Goal: Check status: Check status

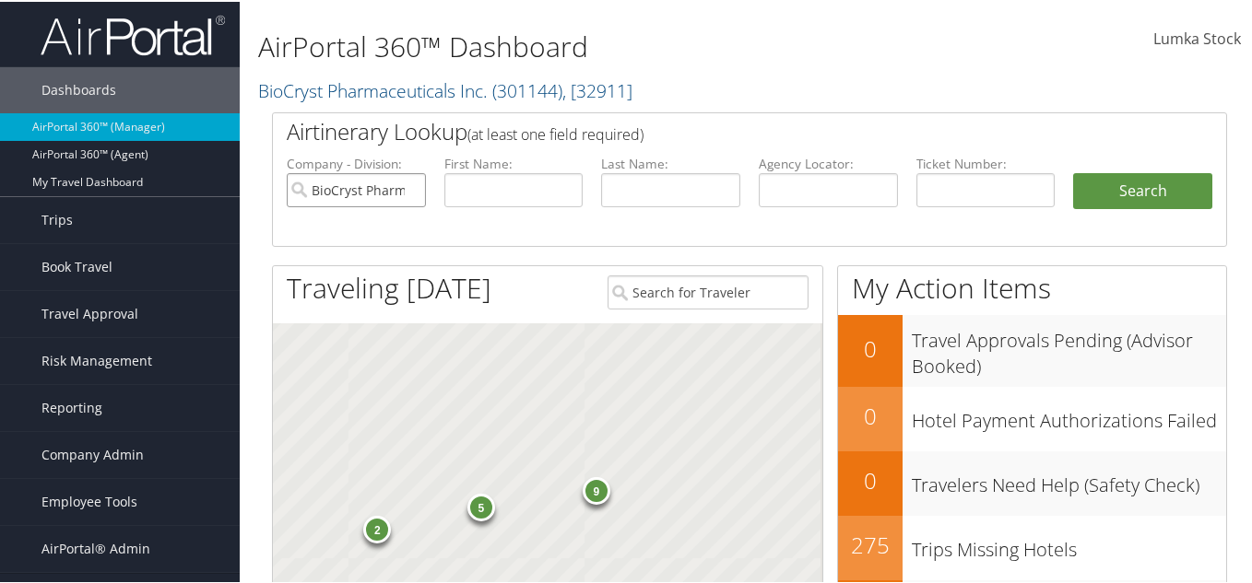
click at [410, 190] on input "BioCryst Pharmaceuticals Inc." at bounding box center [356, 188] width 139 height 34
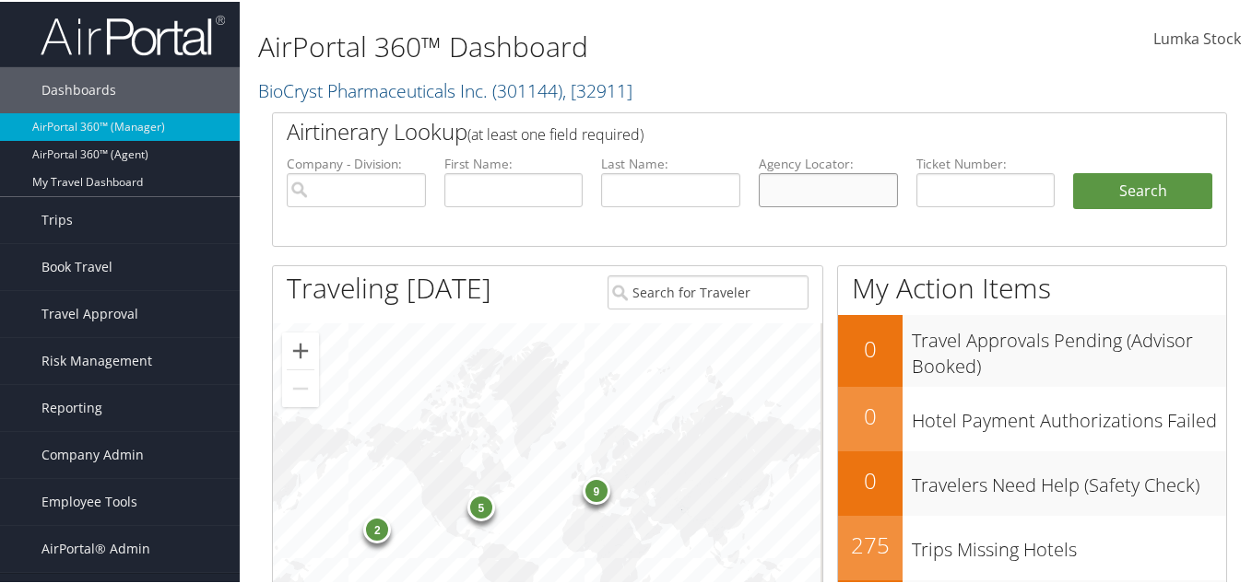
click at [799, 190] on input "text" at bounding box center [828, 188] width 139 height 34
type input "mxosat"
click at [1073, 171] on button "Search" at bounding box center [1142, 189] width 139 height 37
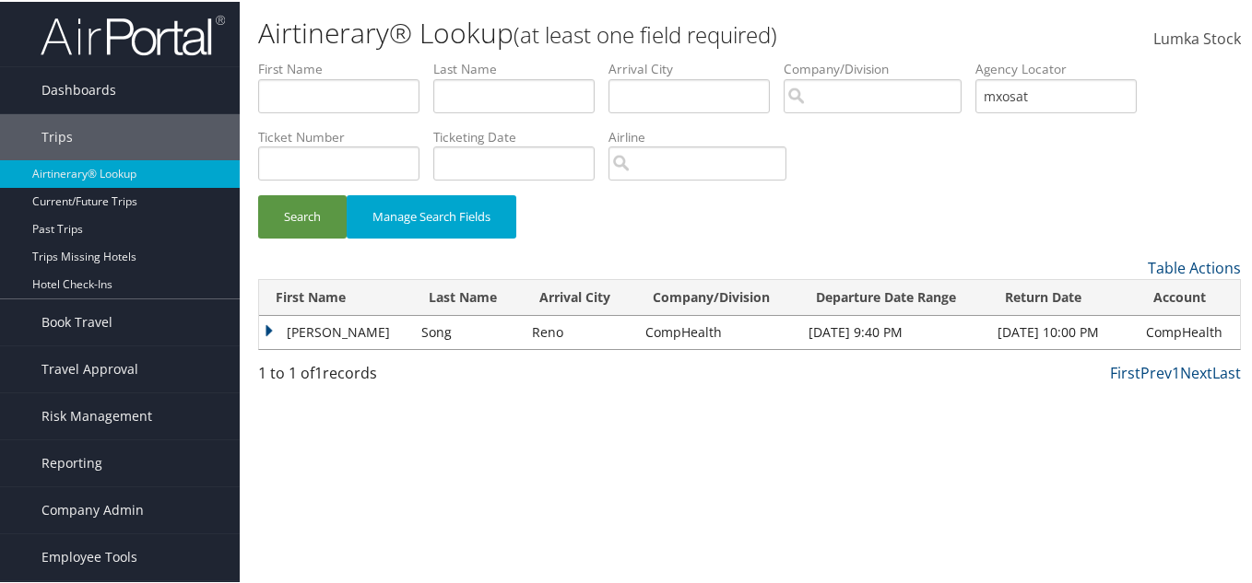
click at [269, 325] on td "Hyun" at bounding box center [335, 330] width 153 height 33
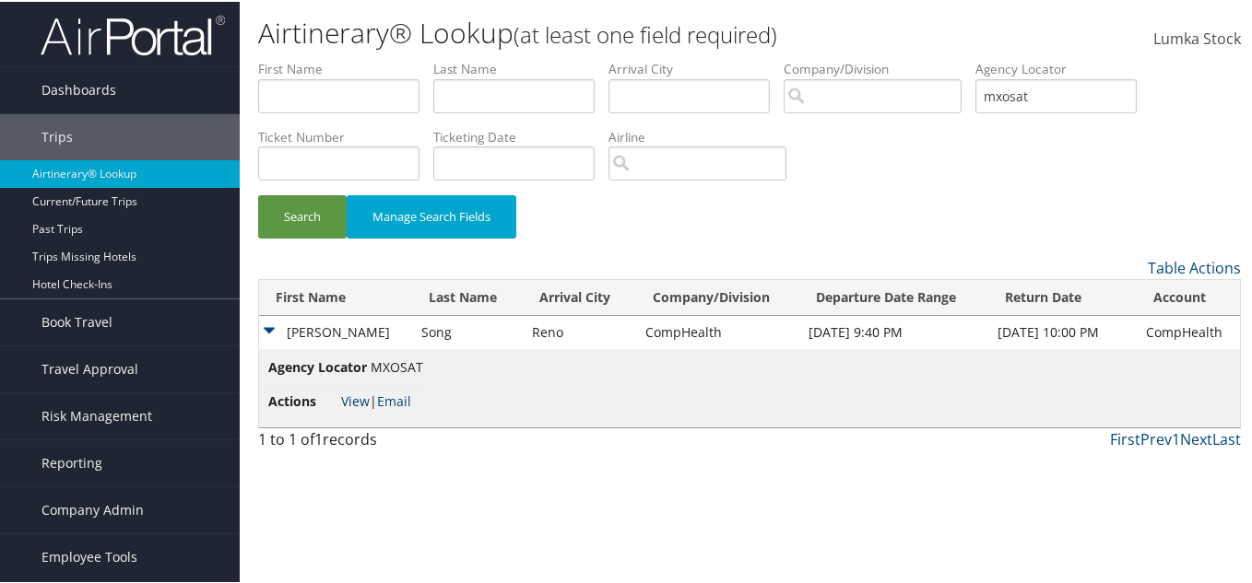
click at [360, 401] on link "View" at bounding box center [355, 400] width 29 height 18
click at [353, 395] on link "View" at bounding box center [355, 400] width 29 height 18
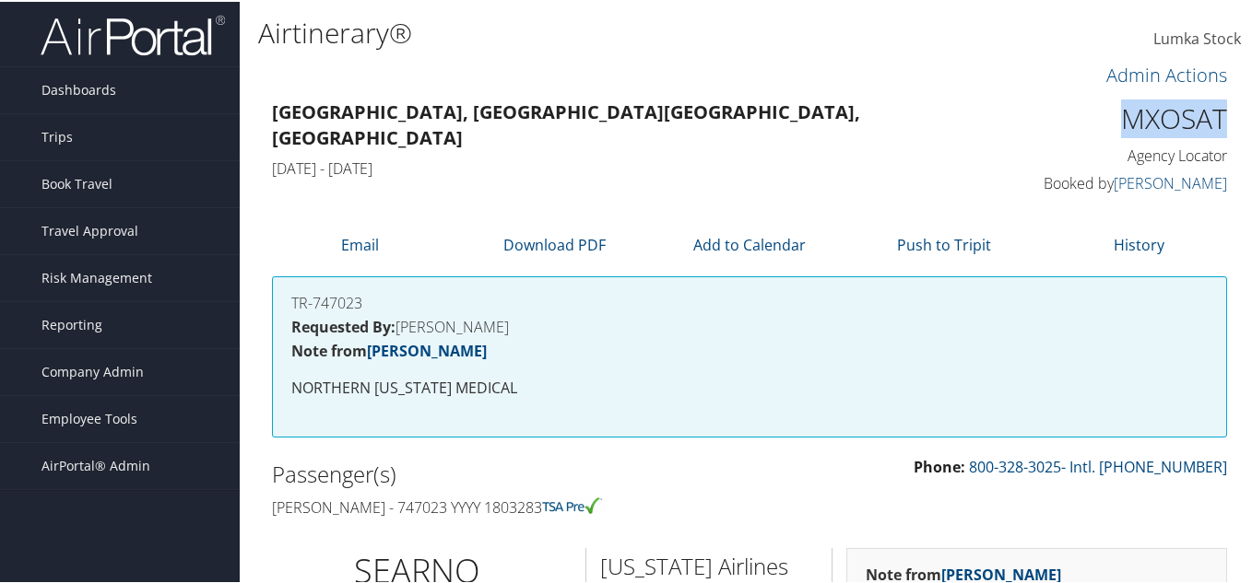
drag, startPoint x: 1110, startPoint y: 118, endPoint x: 1220, endPoint y: 108, distance: 111.1
click at [1220, 108] on div "MXOSAT Agency Locator Agency Locator MXOSAT Booked by Rebecca McLeary Booked by…" at bounding box center [1118, 146] width 246 height 105
copy h1 "MXOSAT"
click at [94, 319] on span "Reporting" at bounding box center [71, 323] width 61 height 46
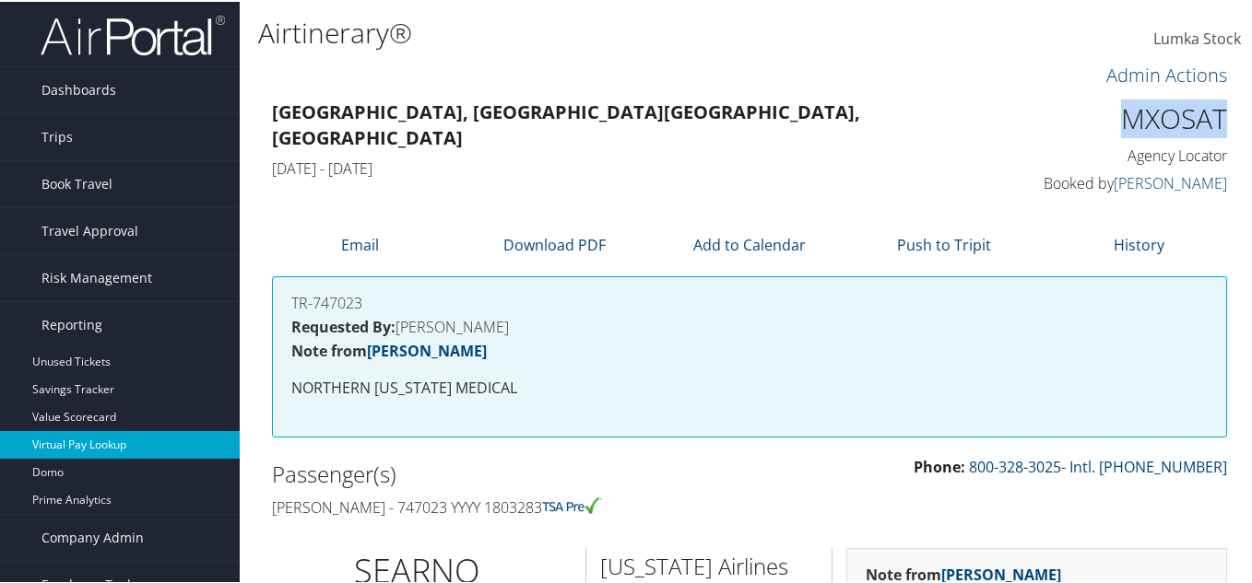
click at [94, 440] on link "Virtual Pay Lookup" at bounding box center [120, 444] width 240 height 28
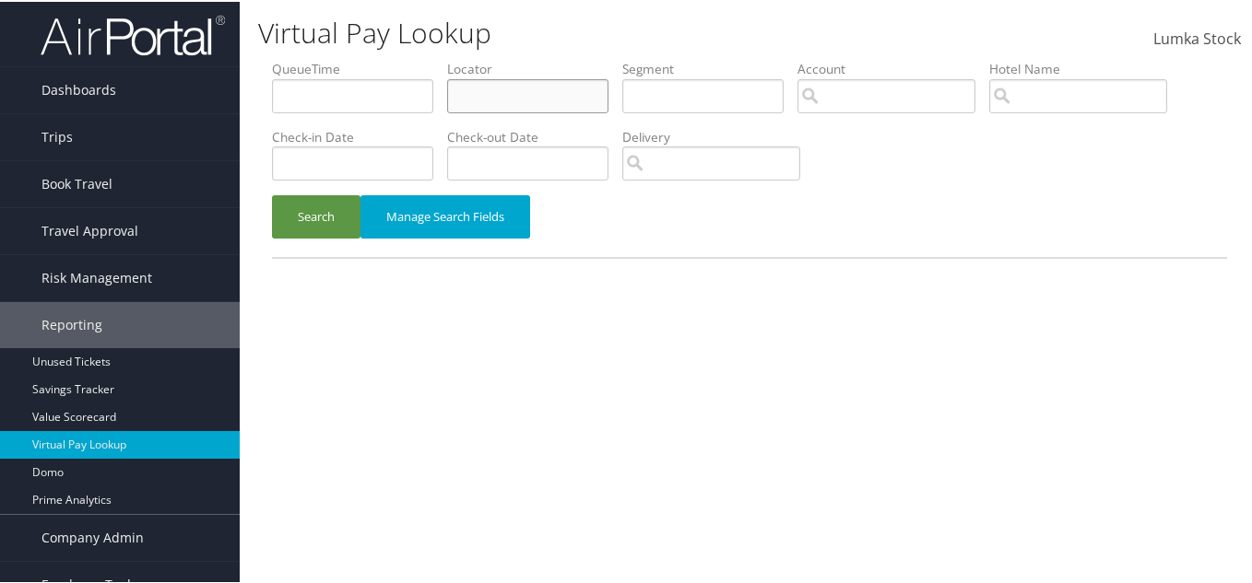
click at [480, 100] on input "text" at bounding box center [527, 94] width 161 height 34
paste input "MXOSAT"
type input "MXOSAT"
click at [272, 194] on button "Search" at bounding box center [316, 215] width 88 height 43
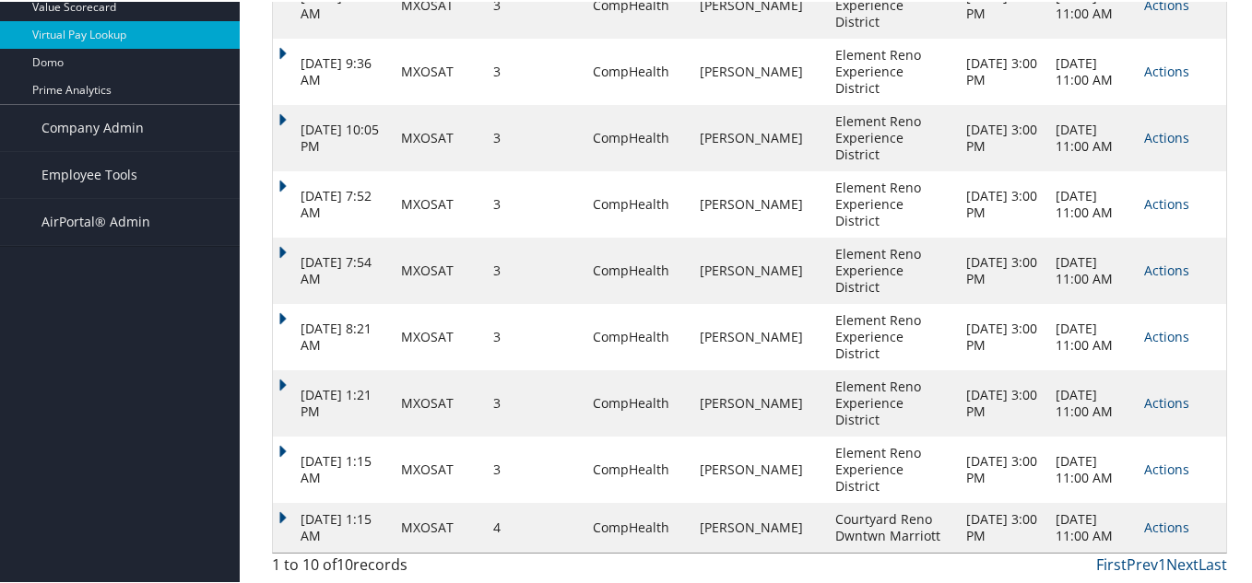
scroll to position [441, 0]
click at [1167, 519] on link "Actions" at bounding box center [1166, 526] width 45 height 18
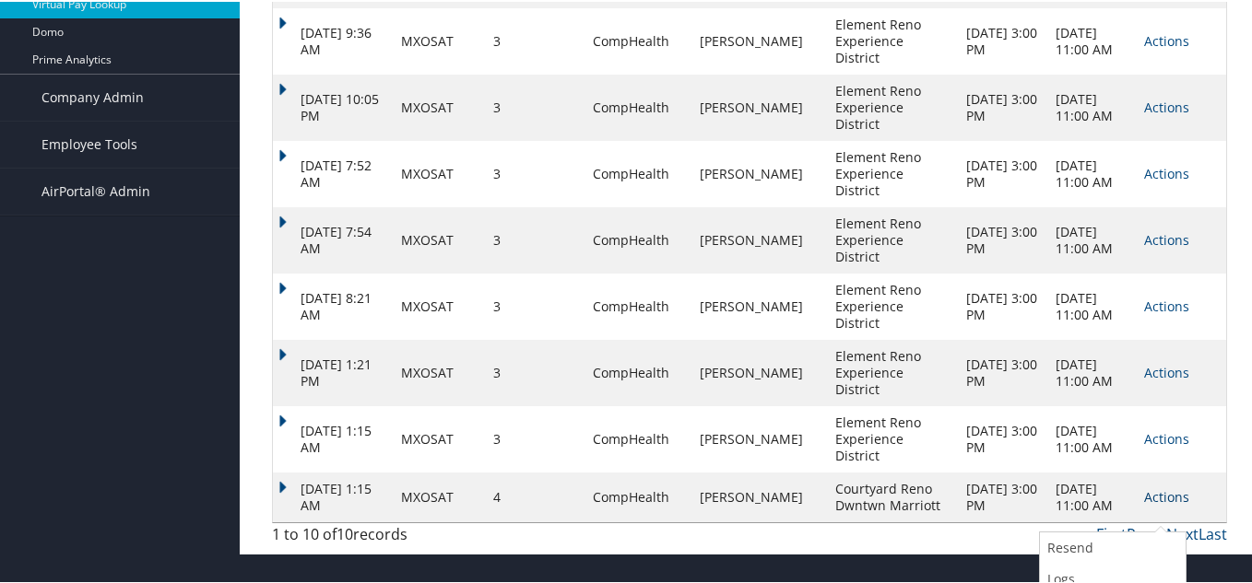
scroll to position [512, 0]
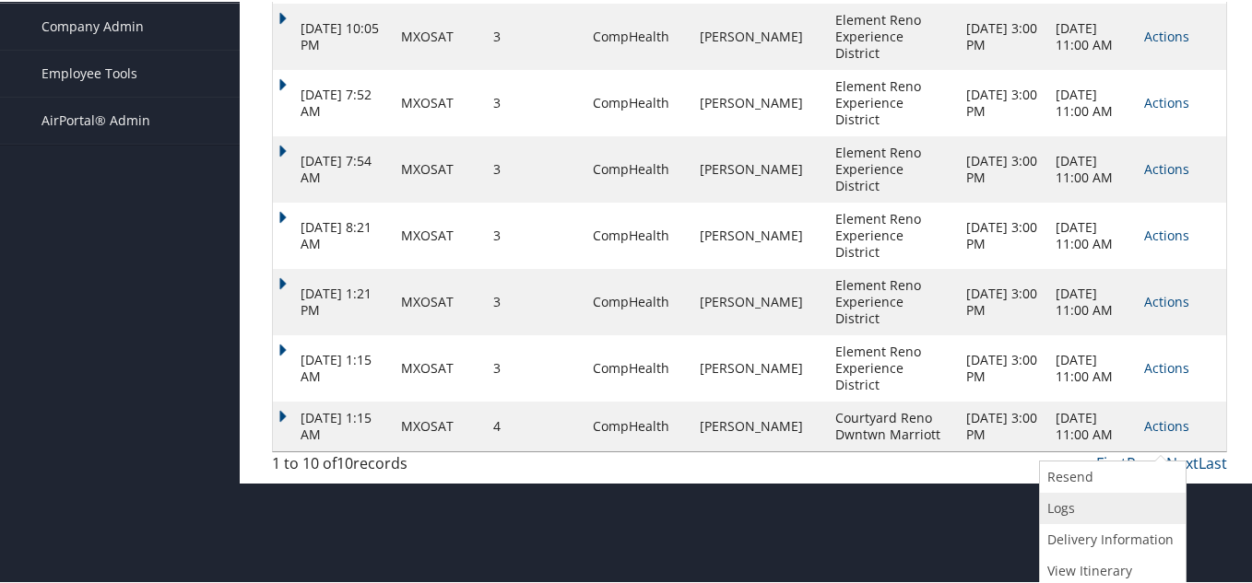
click at [1090, 501] on link "Logs" at bounding box center [1110, 506] width 141 height 31
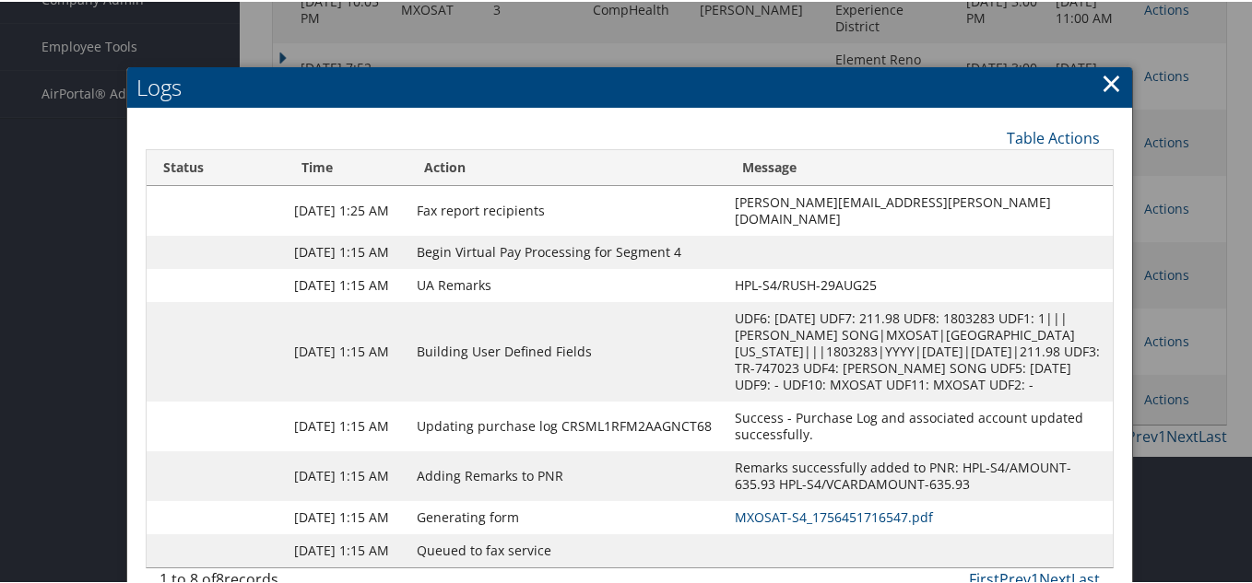
scroll to position [639, 0]
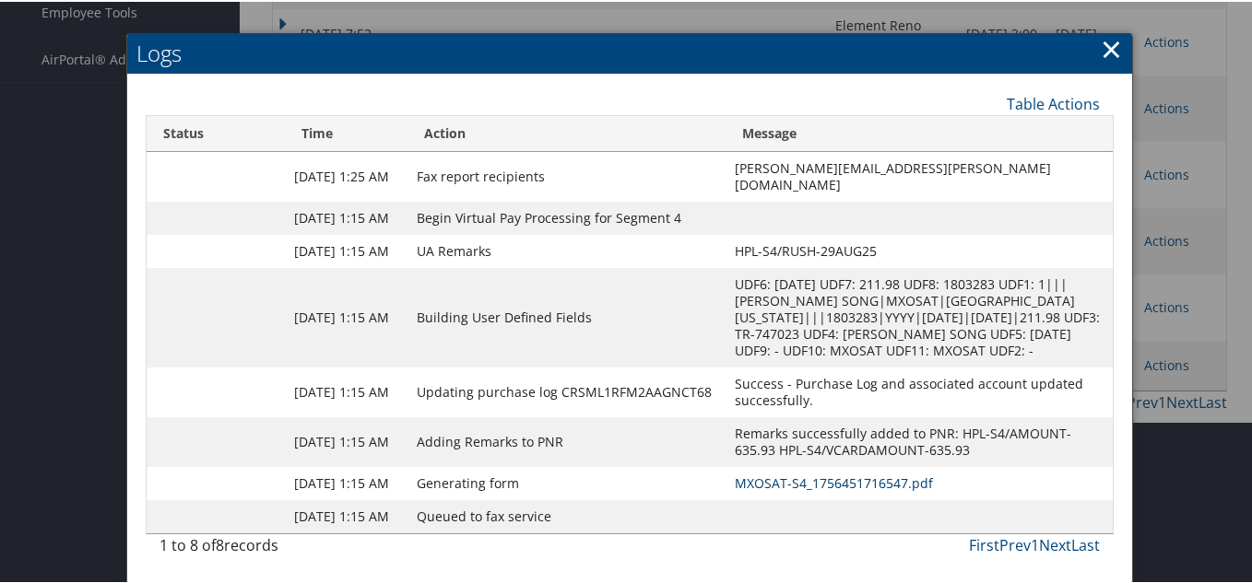
click at [850, 473] on link "MXOSAT-S4_1756451716547.pdf" at bounding box center [834, 482] width 198 height 18
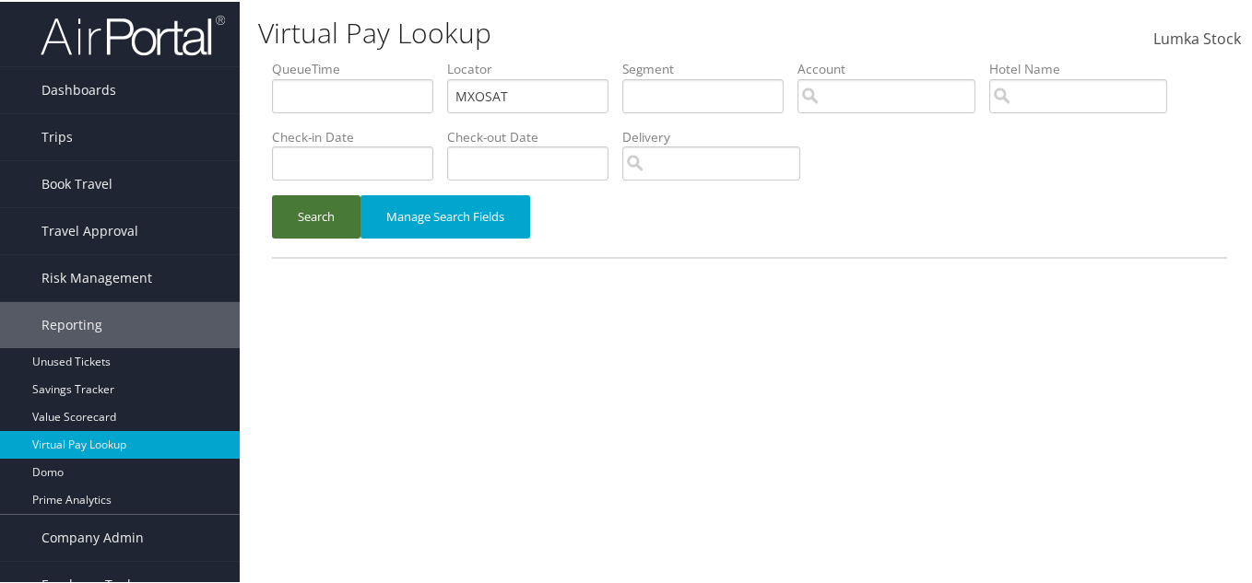
scroll to position [71, 0]
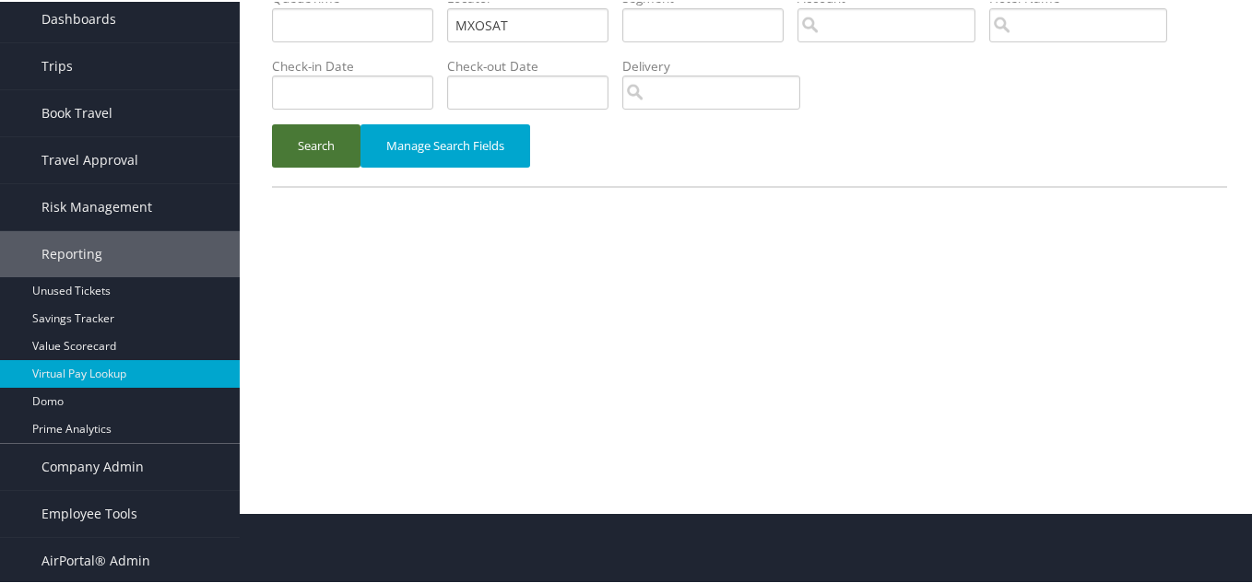
click at [294, 218] on div "Virtual Pay Lookup Lumka Stock Lumka Stock My Settings Travel Agency Contacts L…" at bounding box center [749, 220] width 1019 height 583
click at [298, 130] on button "Search" at bounding box center [316, 144] width 88 height 43
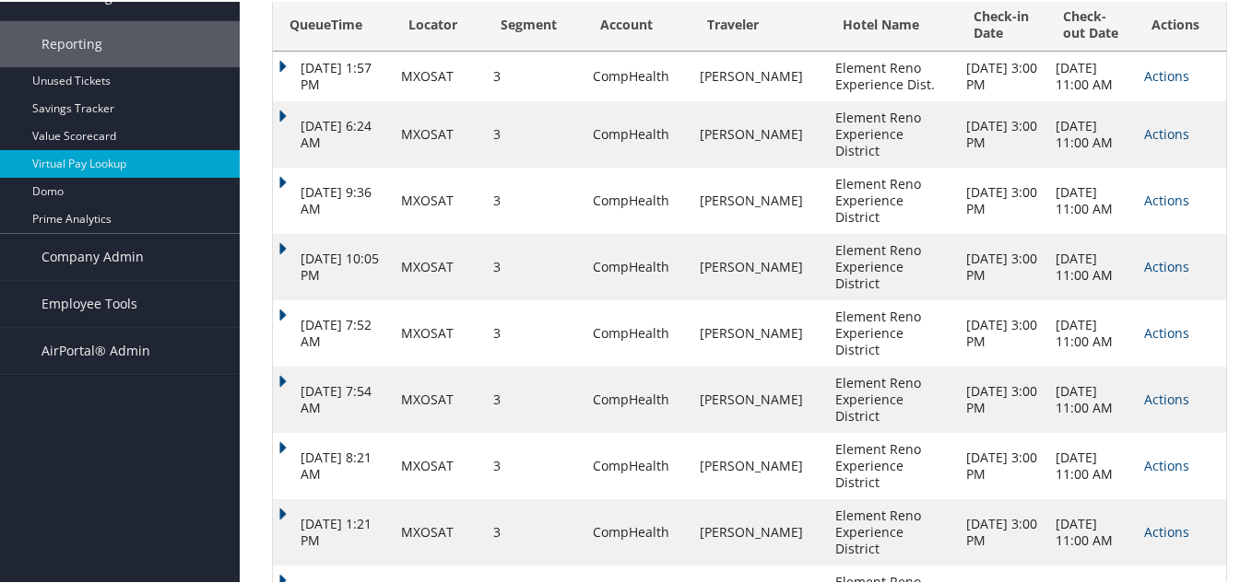
scroll to position [441, 0]
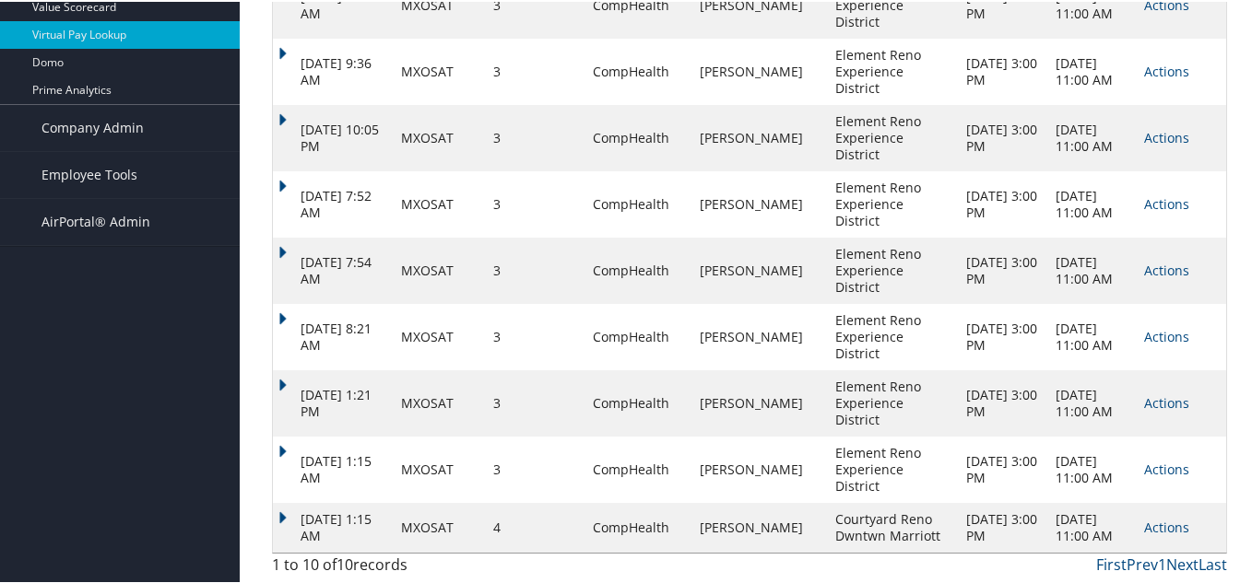
click at [1144, 517] on link "Actions" at bounding box center [1166, 526] width 45 height 18
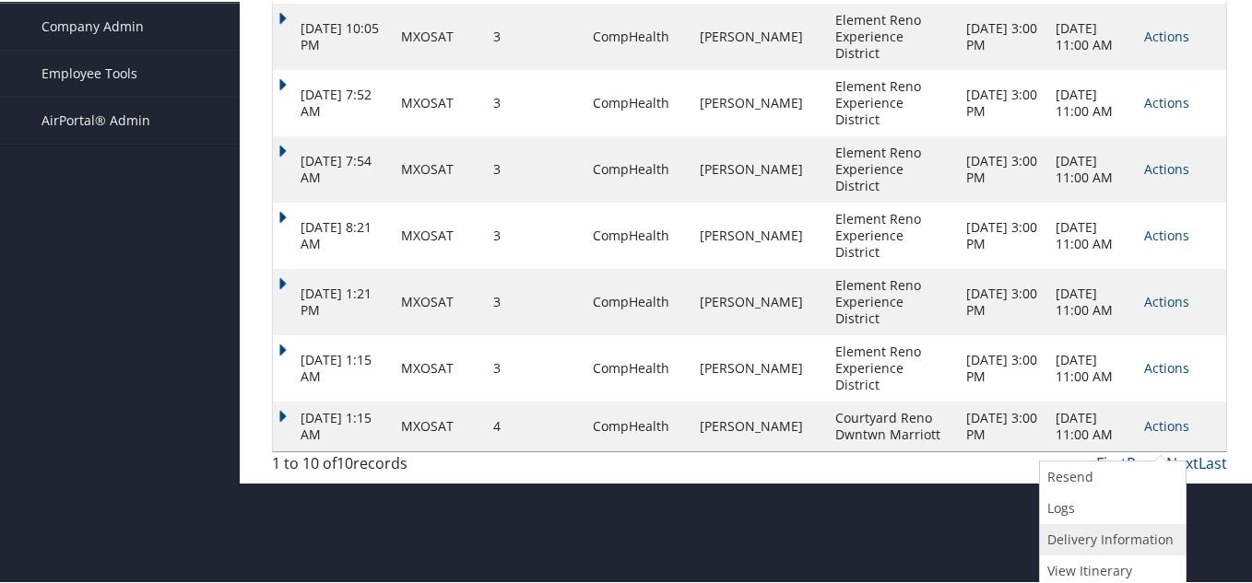
click at [1095, 534] on link "Delivery Information" at bounding box center [1110, 538] width 141 height 31
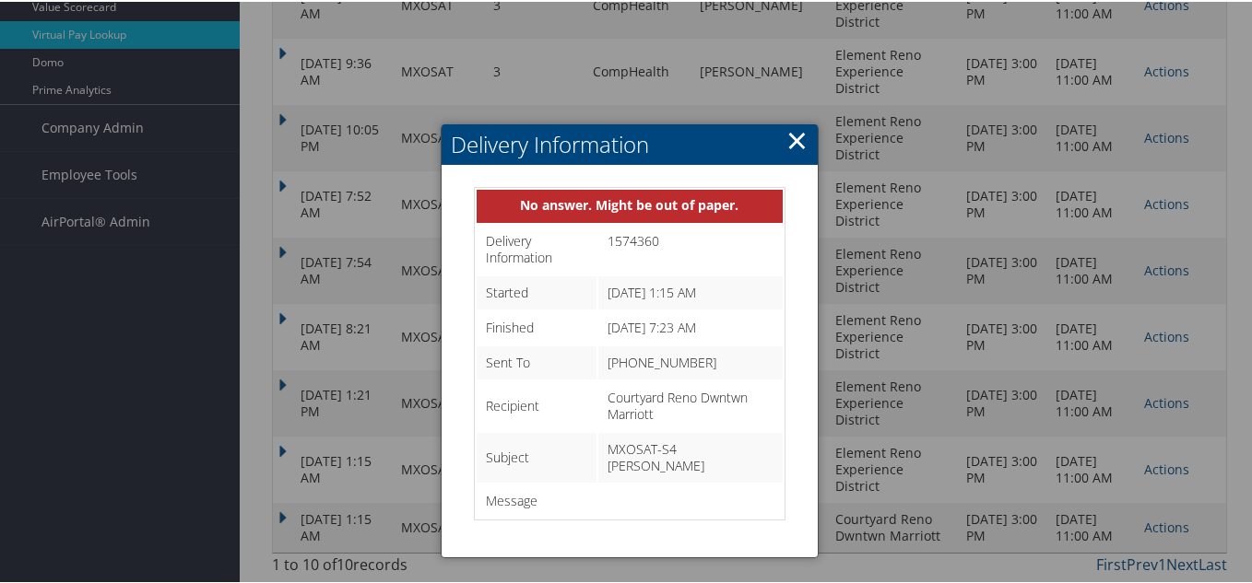
click at [786, 120] on link "×" at bounding box center [796, 138] width 21 height 37
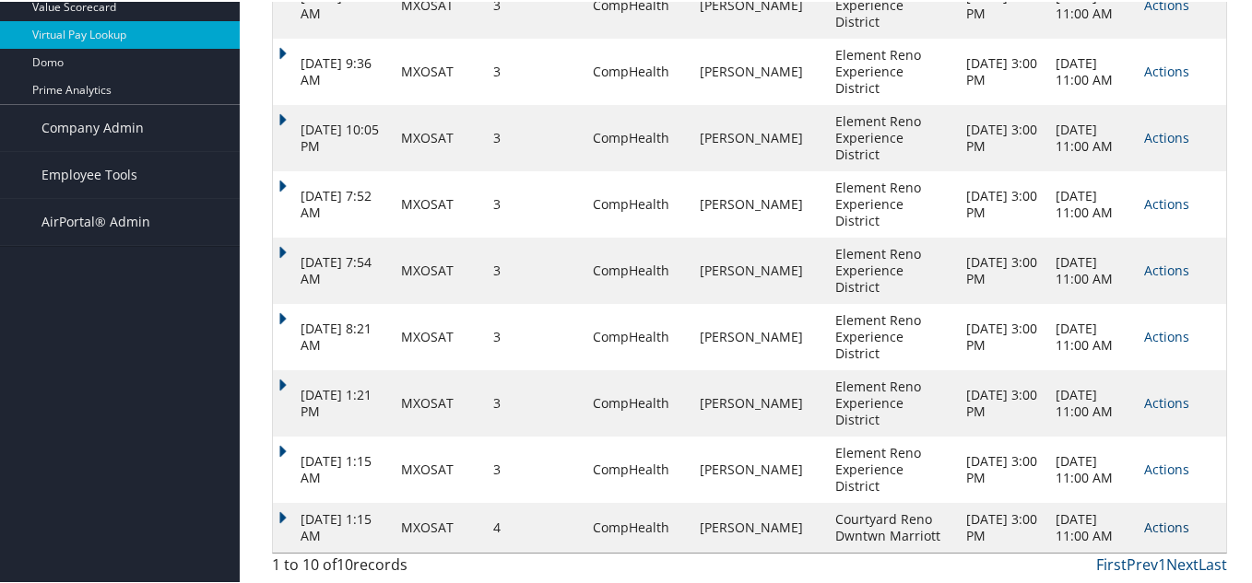
click at [1145, 522] on link "Actions" at bounding box center [1166, 526] width 45 height 18
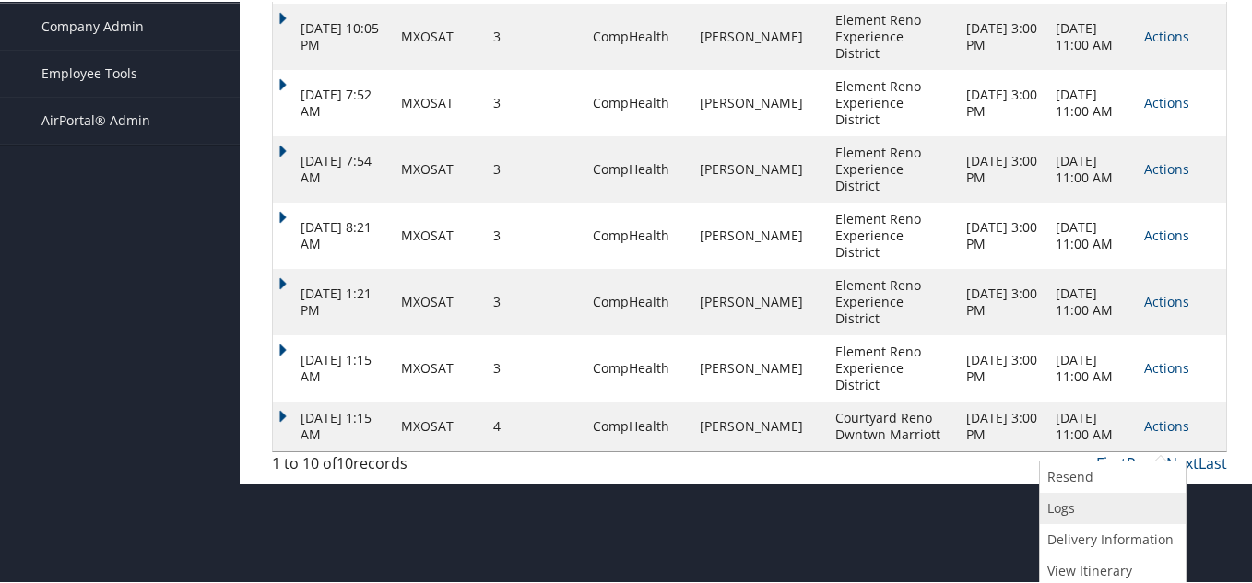
click at [1067, 500] on link "Logs" at bounding box center [1110, 506] width 141 height 31
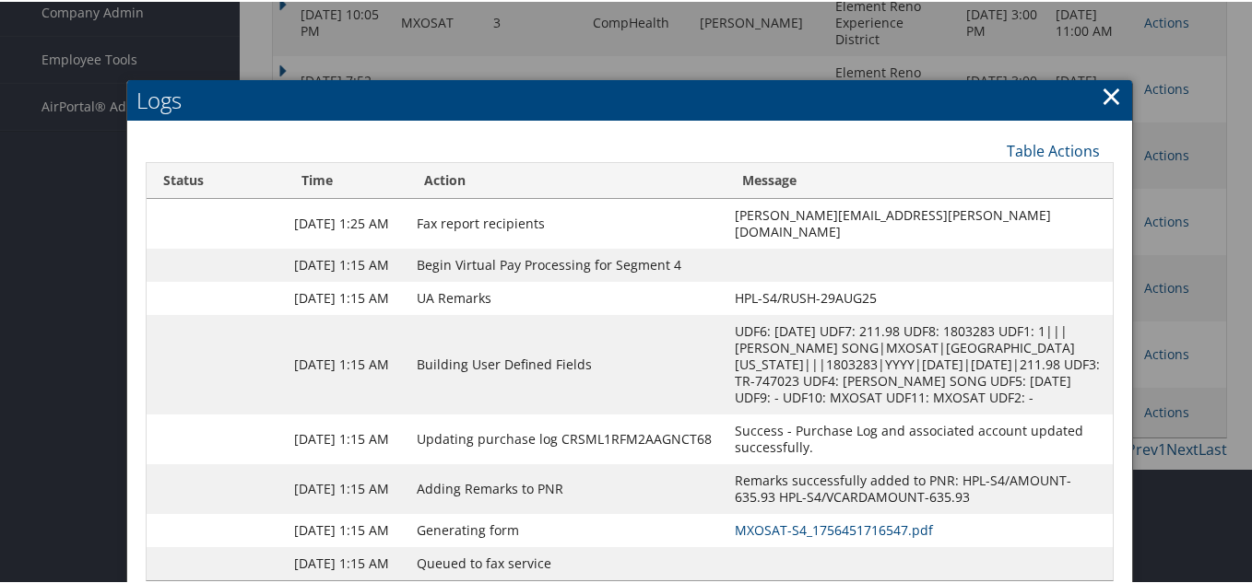
scroll to position [639, 0]
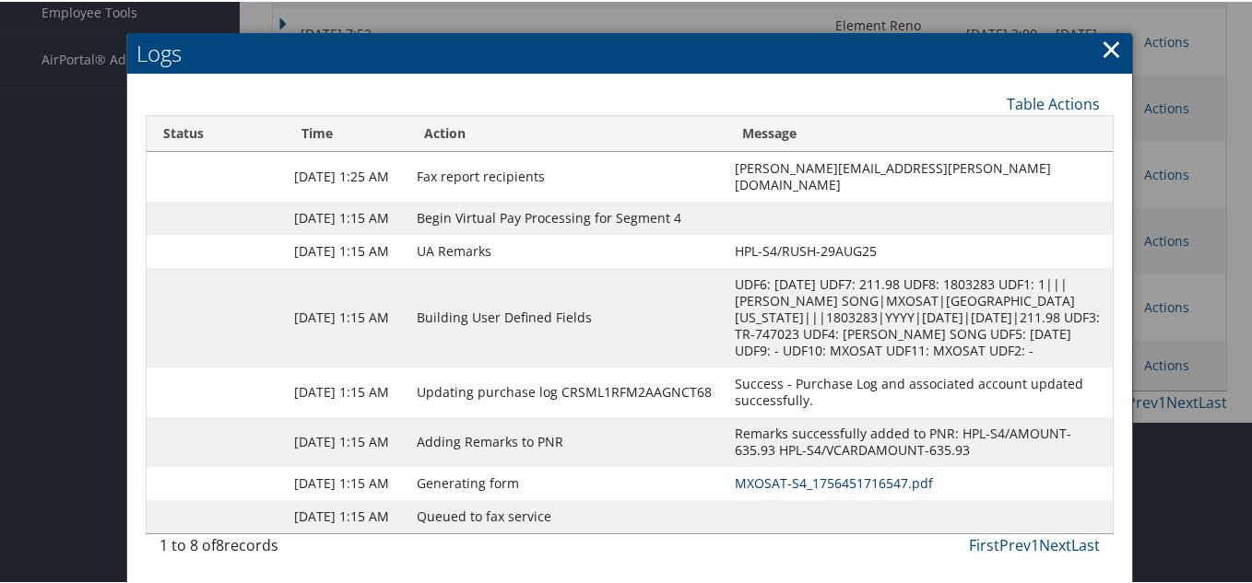
click at [835, 473] on link "MXOSAT-S4_1756451716547.pdf" at bounding box center [834, 482] width 198 height 18
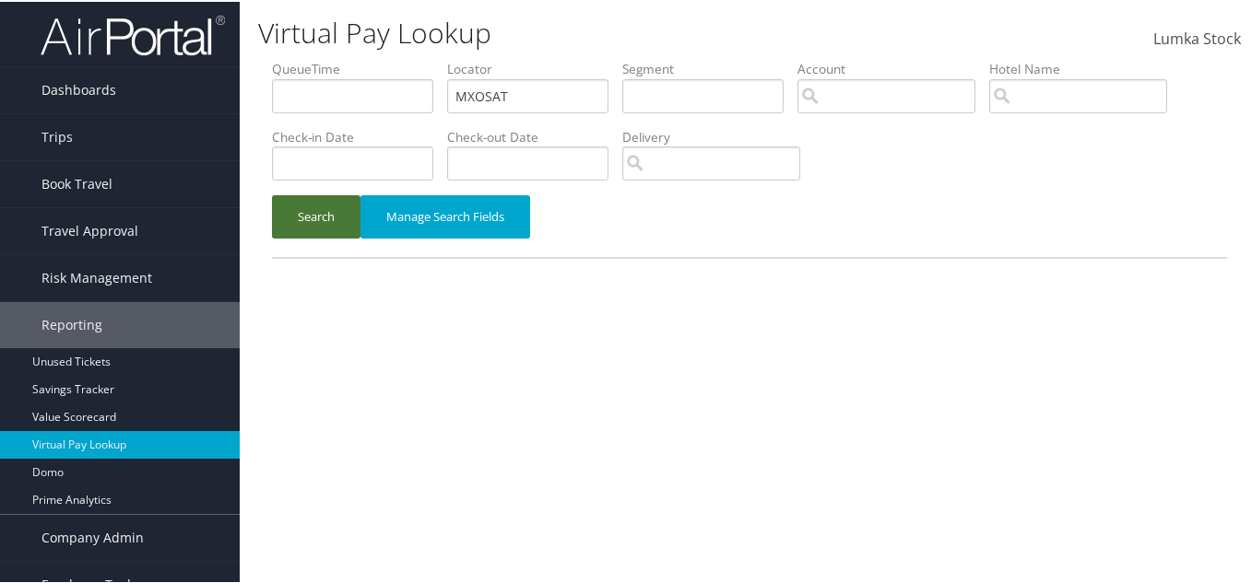
click at [297, 201] on button "Search" at bounding box center [316, 215] width 88 height 43
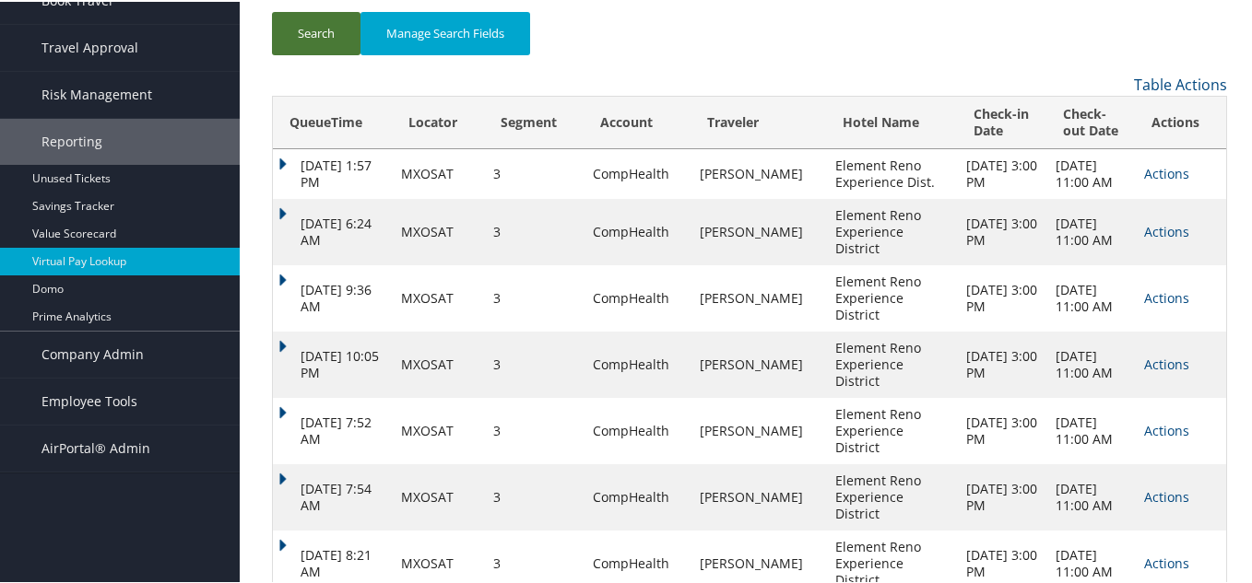
scroll to position [441, 0]
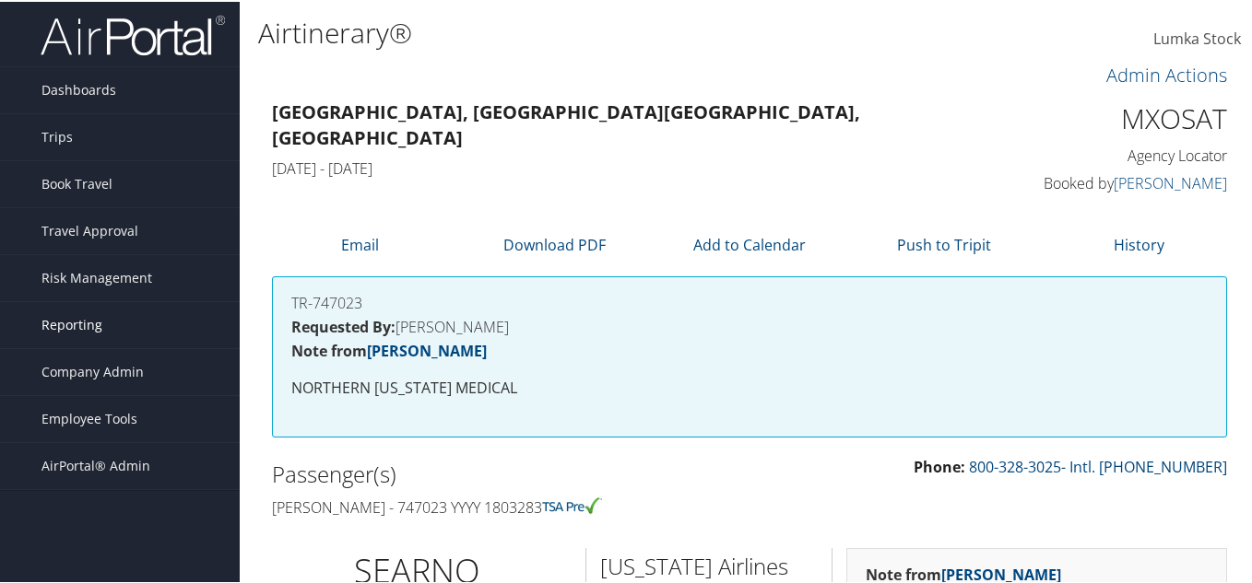
click at [69, 328] on span "Reporting" at bounding box center [71, 323] width 61 height 46
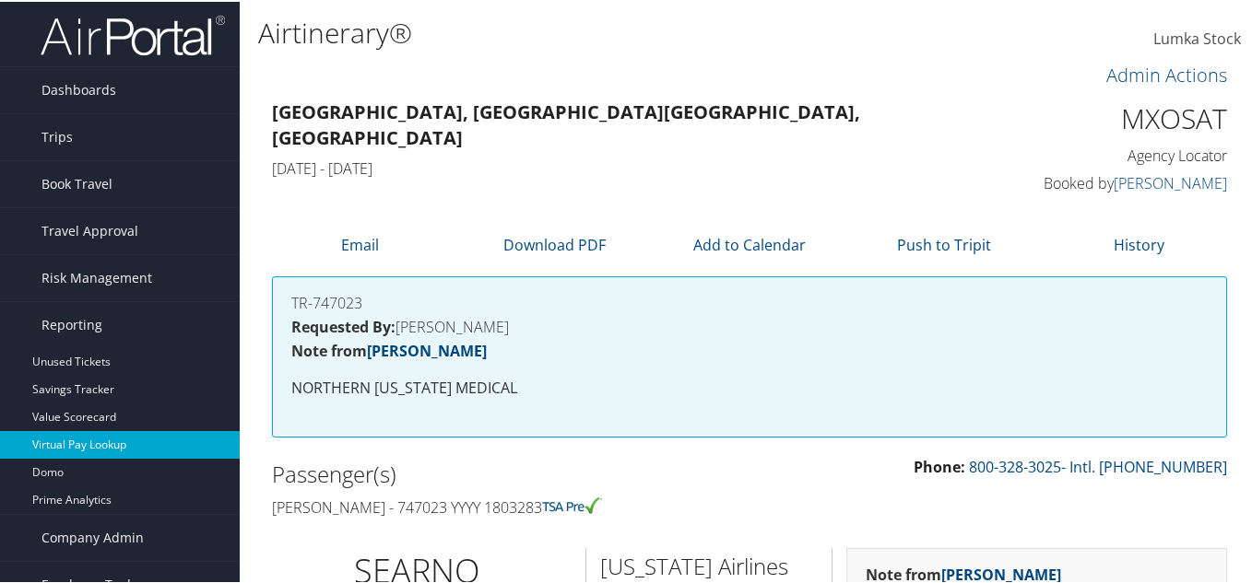
click at [112, 438] on link "Virtual Pay Lookup" at bounding box center [120, 444] width 240 height 28
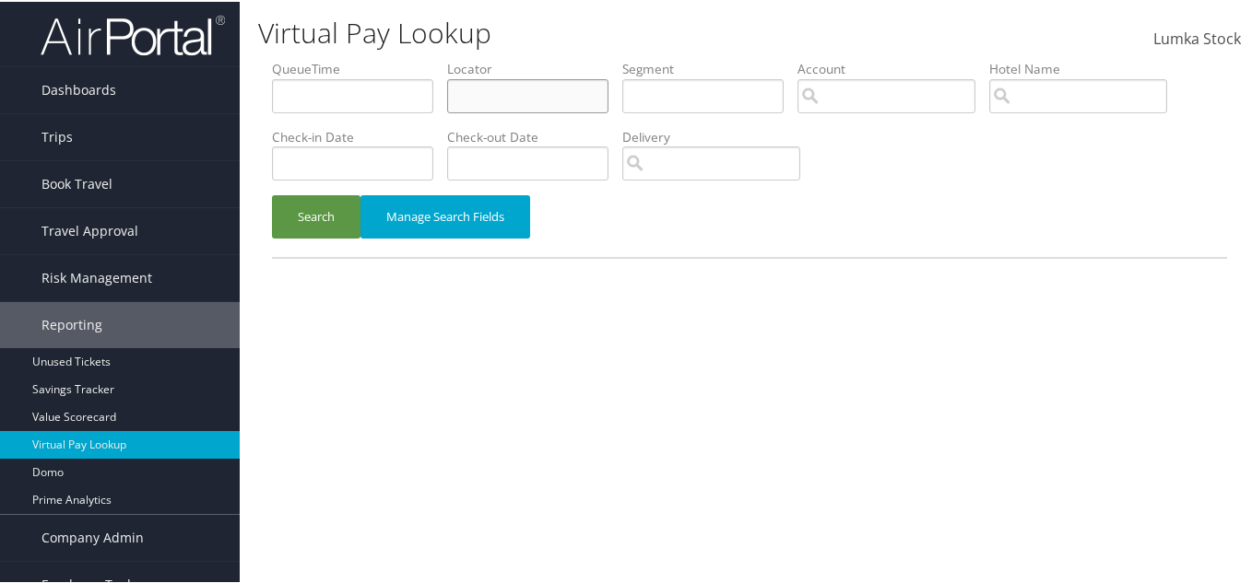
click at [494, 106] on input "text" at bounding box center [527, 94] width 161 height 34
type input "mxosat"
click at [304, 228] on button "Search" at bounding box center [316, 215] width 88 height 43
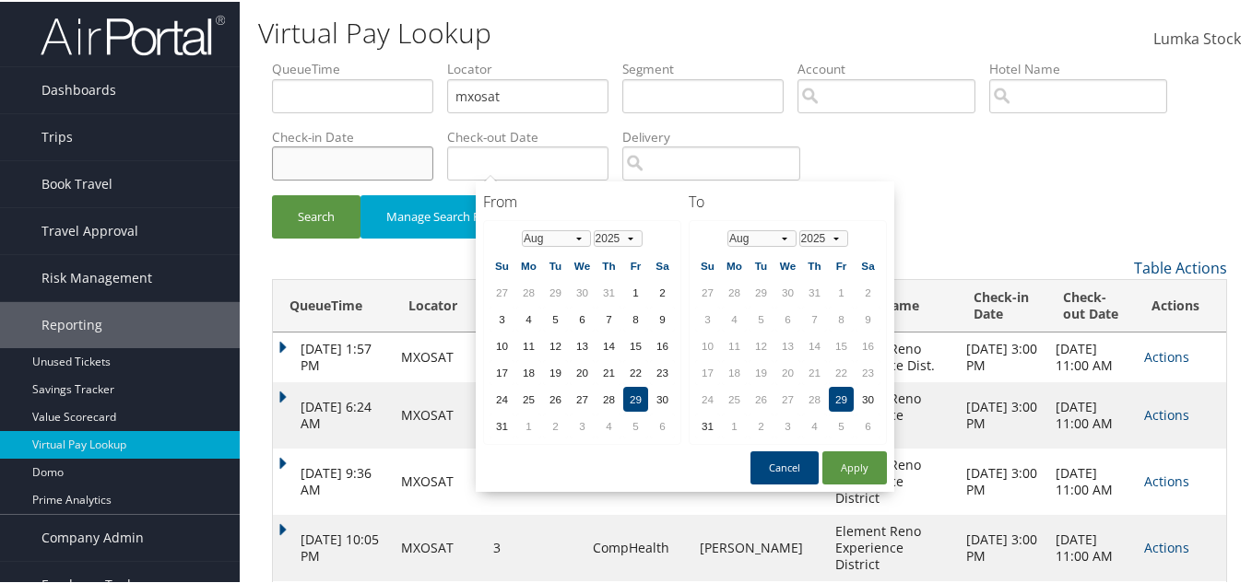
click at [433, 156] on input "text" at bounding box center [352, 162] width 161 height 34
click at [635, 398] on td "29" at bounding box center [635, 397] width 25 height 25
click at [857, 466] on button "Apply" at bounding box center [854, 466] width 65 height 33
type input "[DATE]"
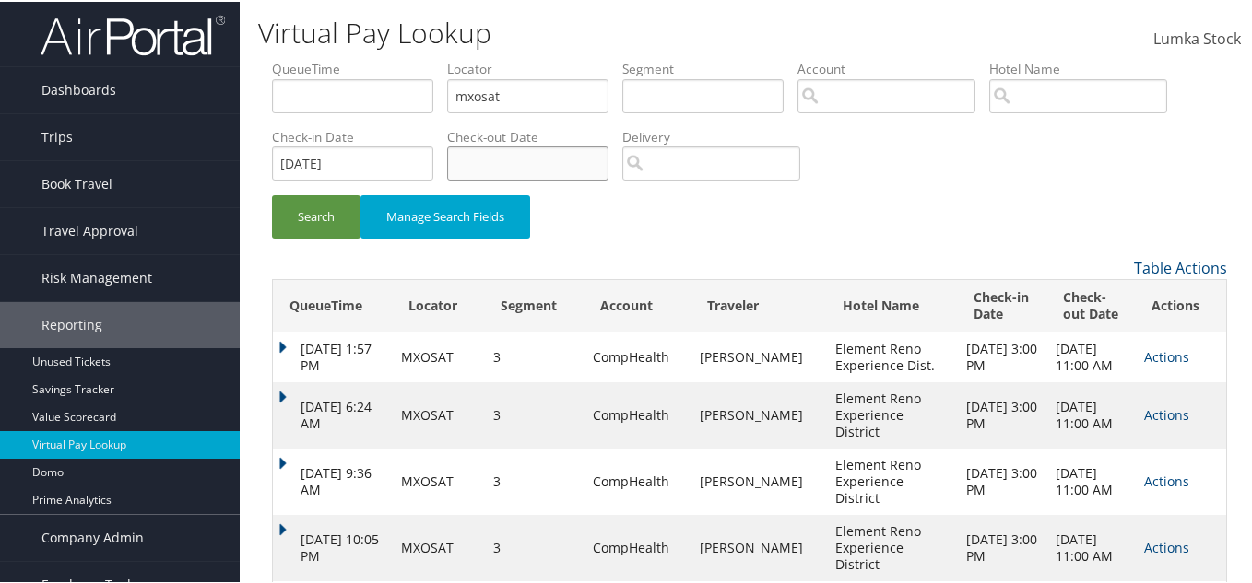
click at [608, 165] on input "text" at bounding box center [527, 162] width 161 height 34
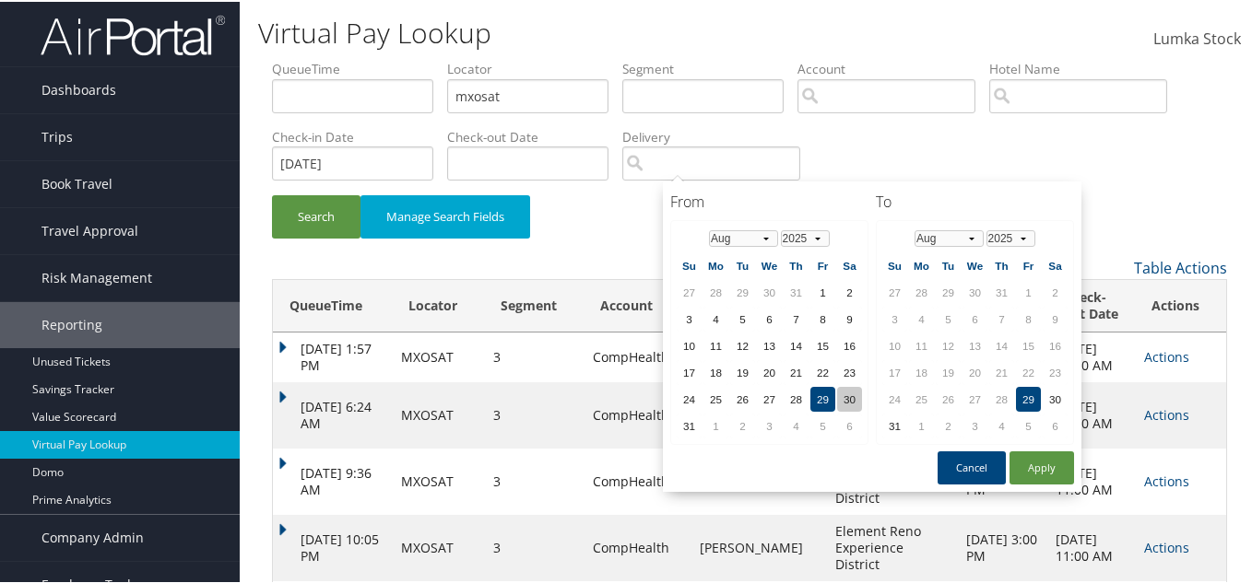
click at [848, 398] on td "30" at bounding box center [849, 397] width 25 height 25
click at [970, 462] on button "Cancel" at bounding box center [971, 466] width 68 height 33
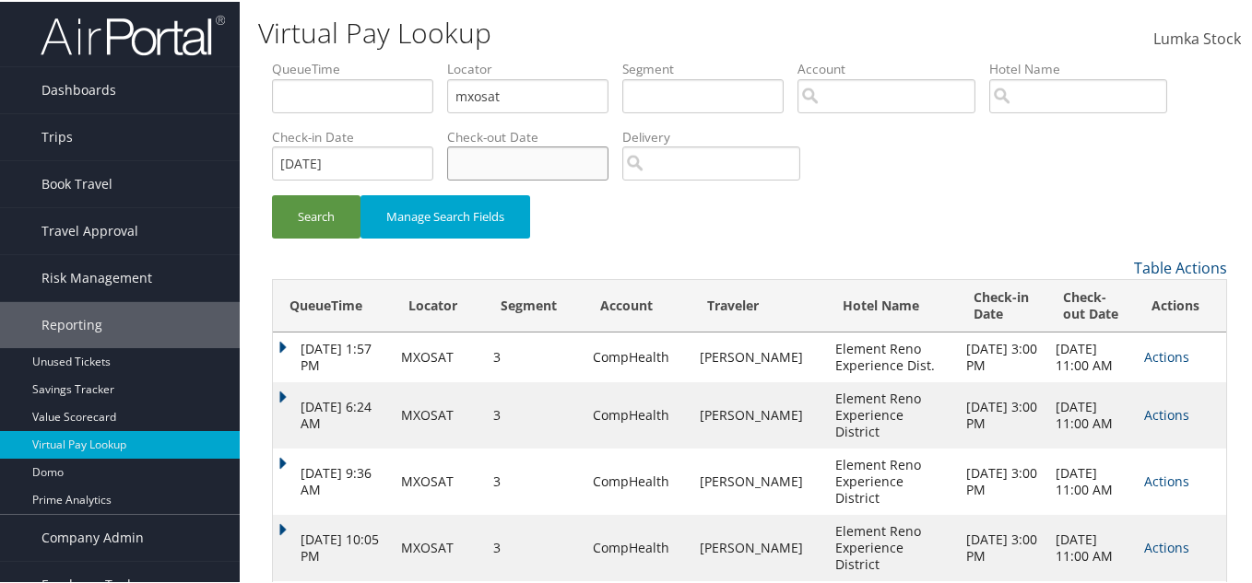
click at [608, 168] on input "text" at bounding box center [527, 162] width 161 height 34
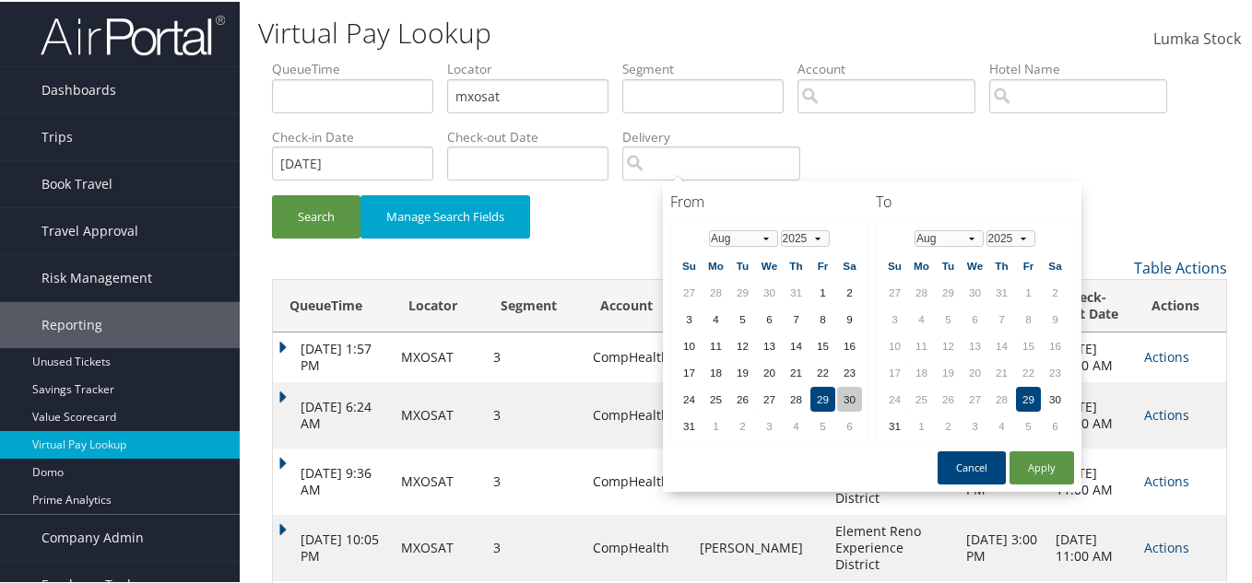
click at [848, 400] on td "30" at bounding box center [849, 397] width 25 height 25
click at [1051, 465] on button "Apply" at bounding box center [1041, 466] width 65 height 33
type input "[DATE]"
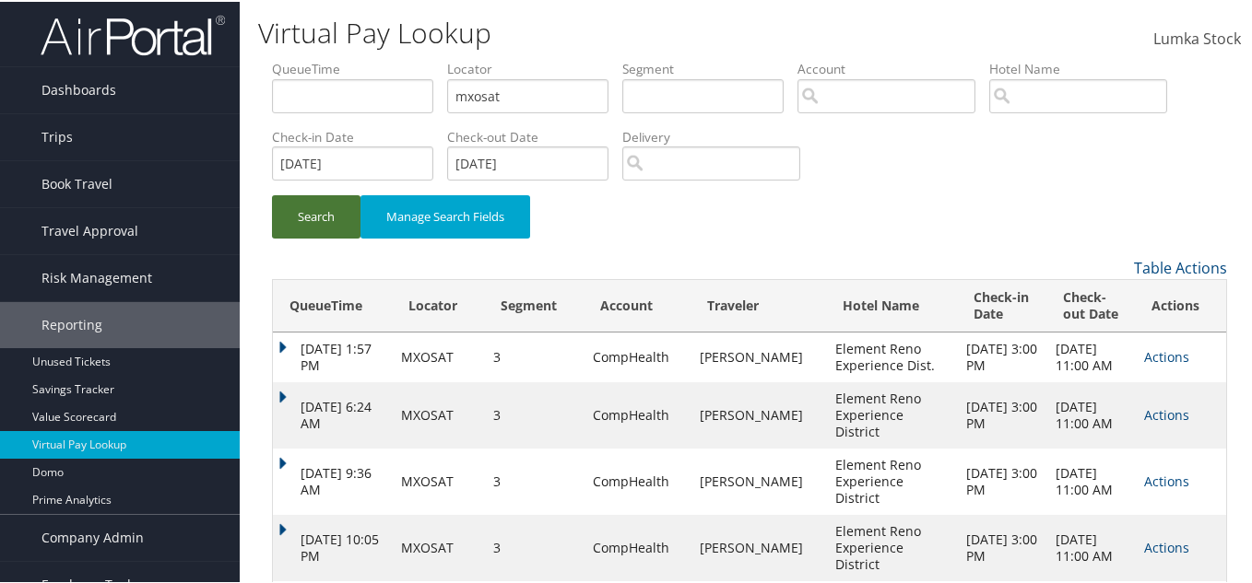
click at [332, 217] on button "Search" at bounding box center [316, 215] width 88 height 43
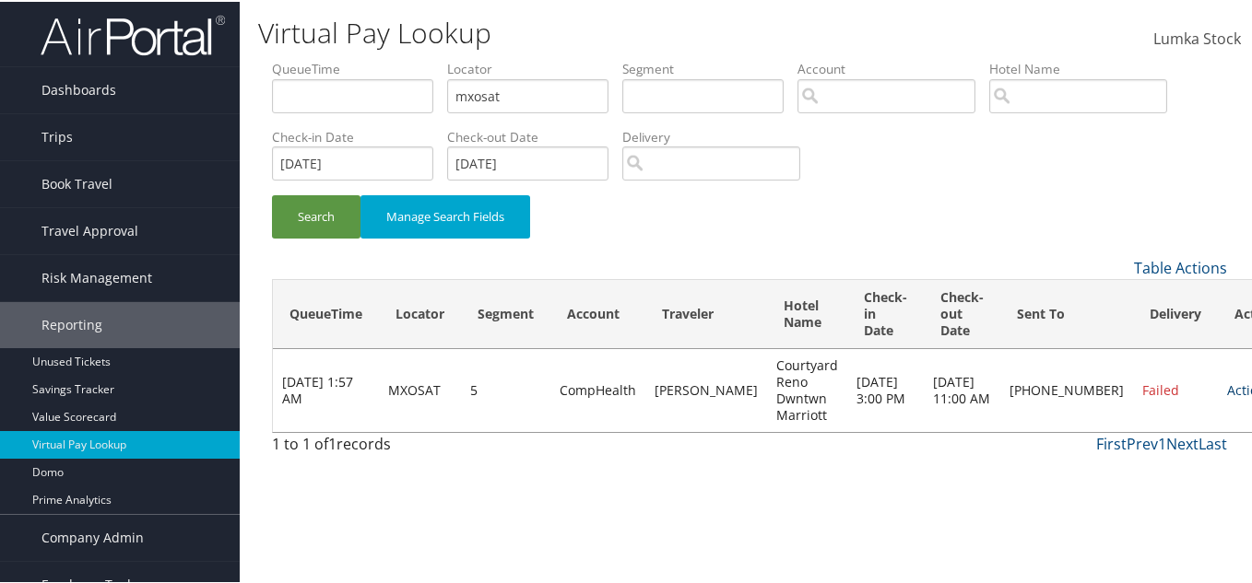
click at [1227, 385] on link "Actions" at bounding box center [1249, 389] width 45 height 18
click at [1083, 447] on link "Logs" at bounding box center [1124, 445] width 141 height 31
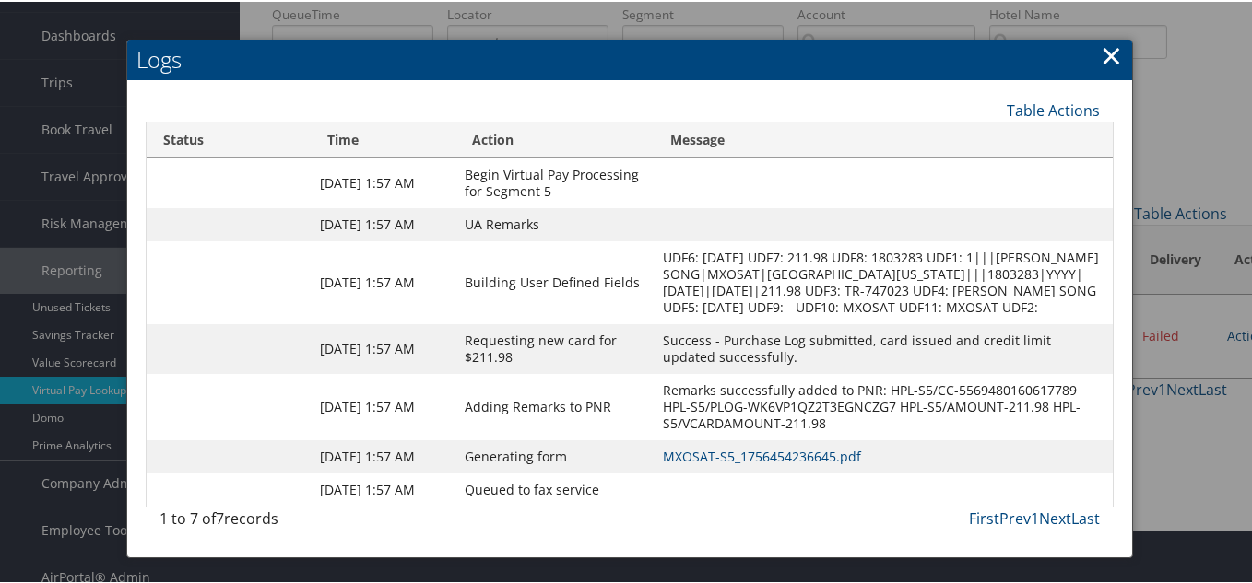
scroll to position [77, 0]
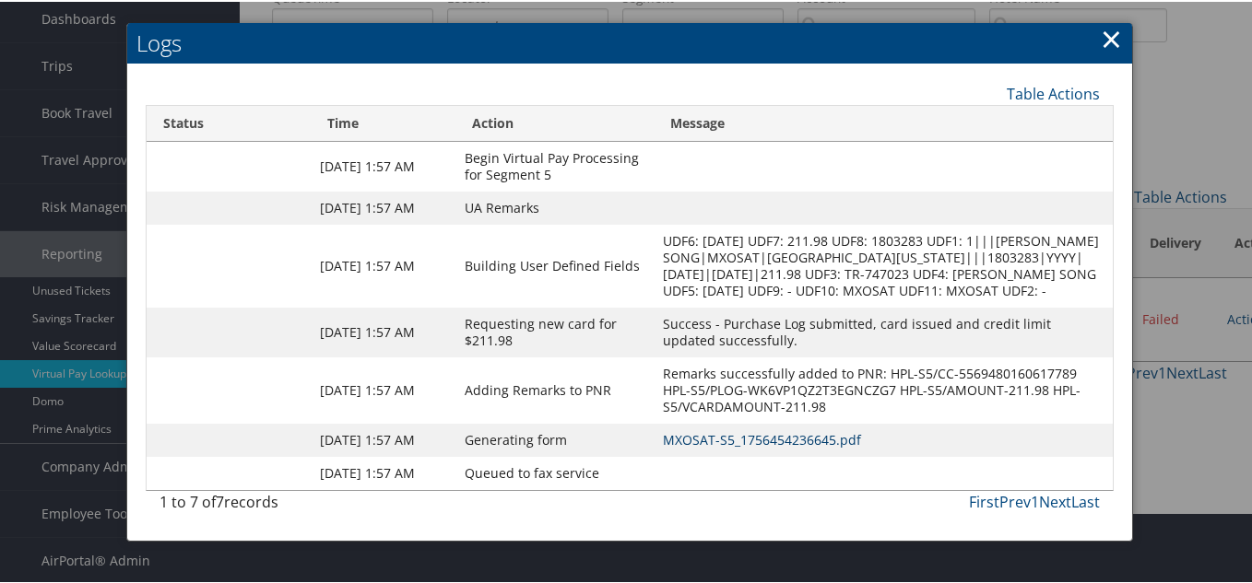
click at [765, 447] on link "MXOSAT-S5_1756454236645.pdf" at bounding box center [762, 439] width 198 height 18
